Goal: Navigation & Orientation: Find specific page/section

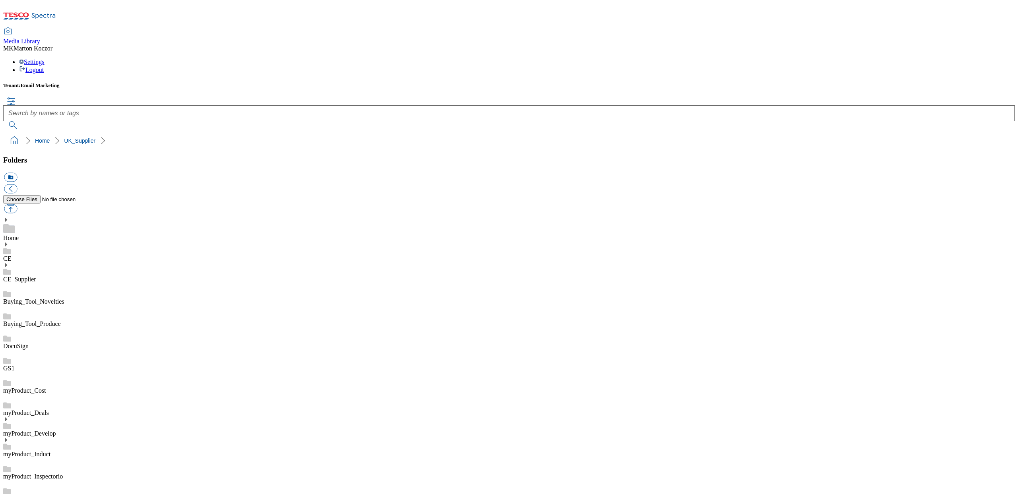
click at [185, 82] on h5 "Tenant: Email Marketing" at bounding box center [509, 85] width 1012 height 6
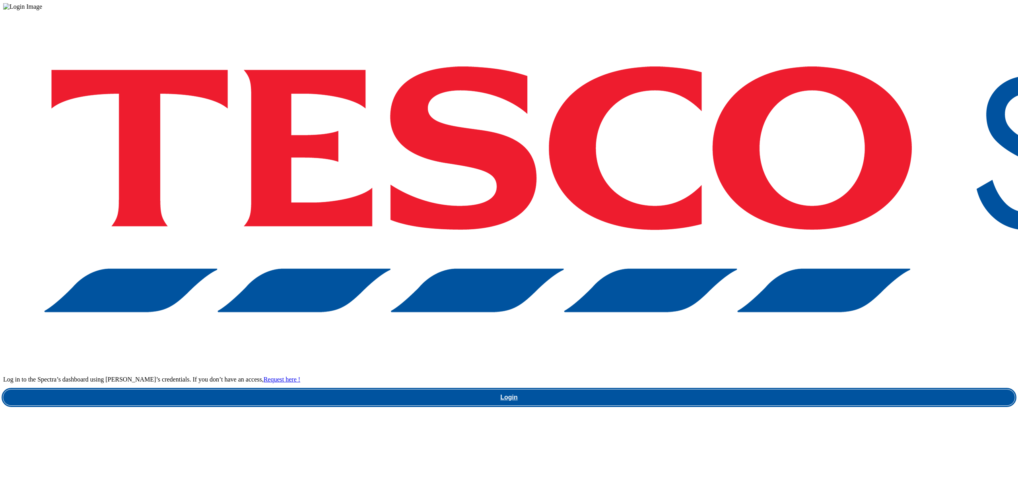
click at [808, 390] on link "Login" at bounding box center [509, 398] width 1012 height 16
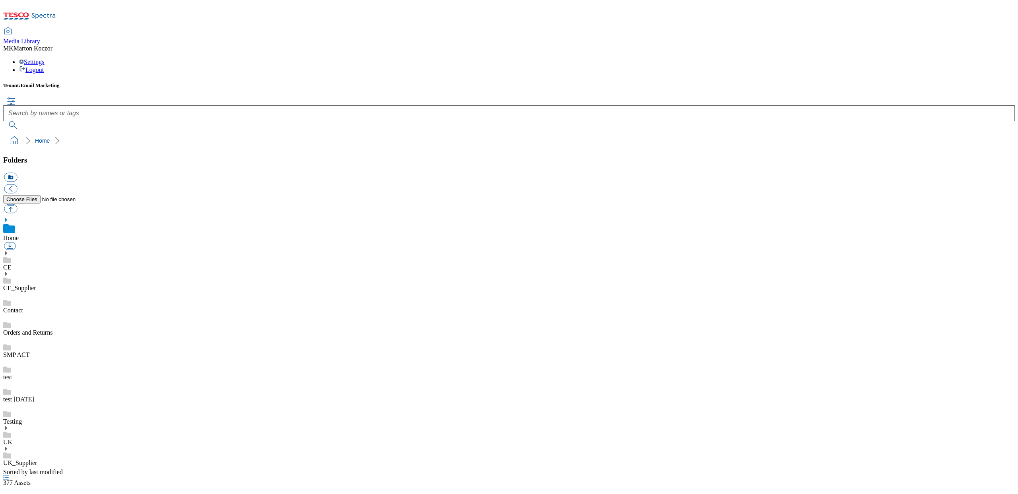
click at [41, 329] on link "Orders and Returns" at bounding box center [27, 332] width 49 height 7
click at [259, 133] on ol "Home Orders and Returns" at bounding box center [511, 140] width 1007 height 15
click at [406, 28] on div "Media Library MK Marton Koczor Settings Logout" at bounding box center [509, 50] width 1012 height 45
